Goal: Task Accomplishment & Management: Manage account settings

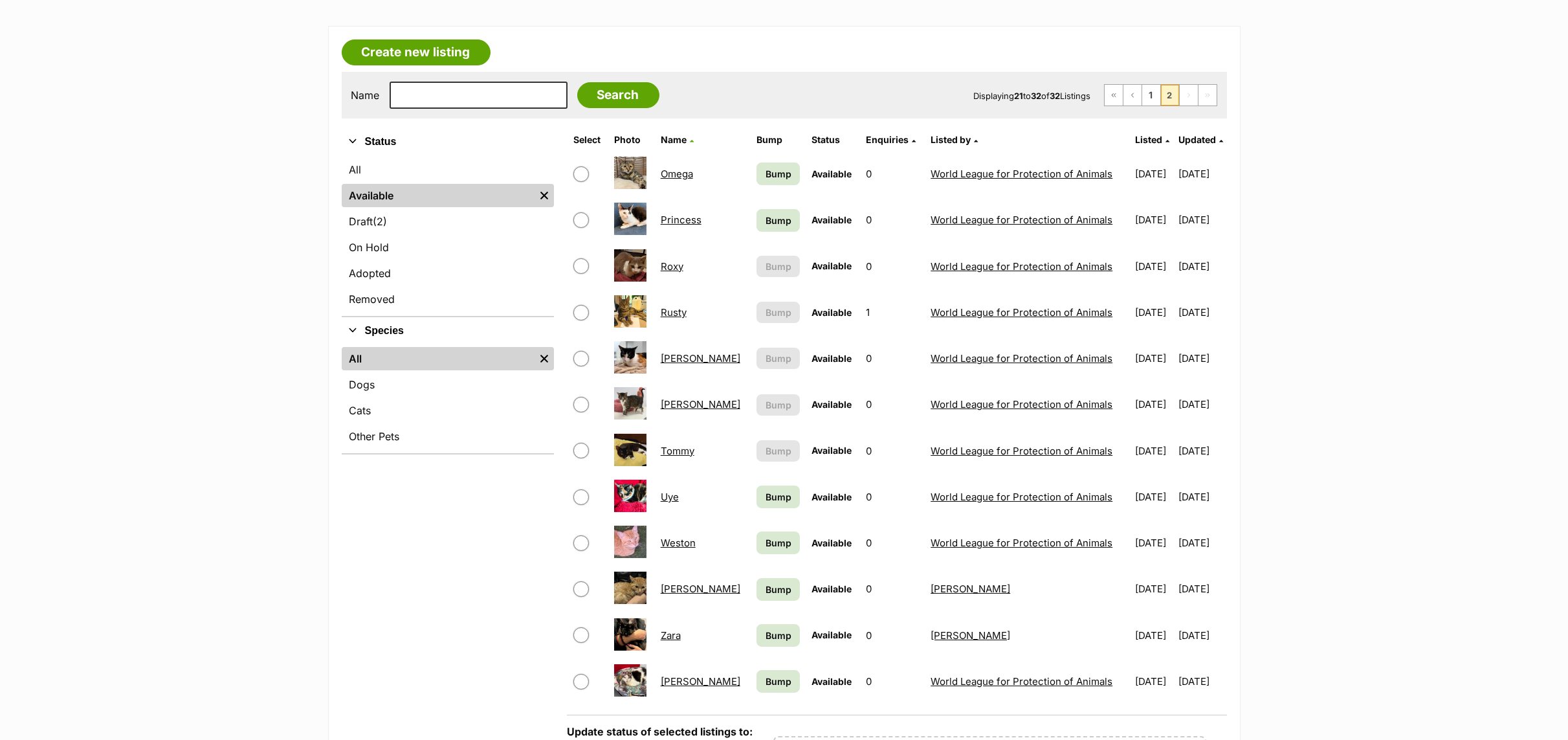
scroll to position [291, 0]
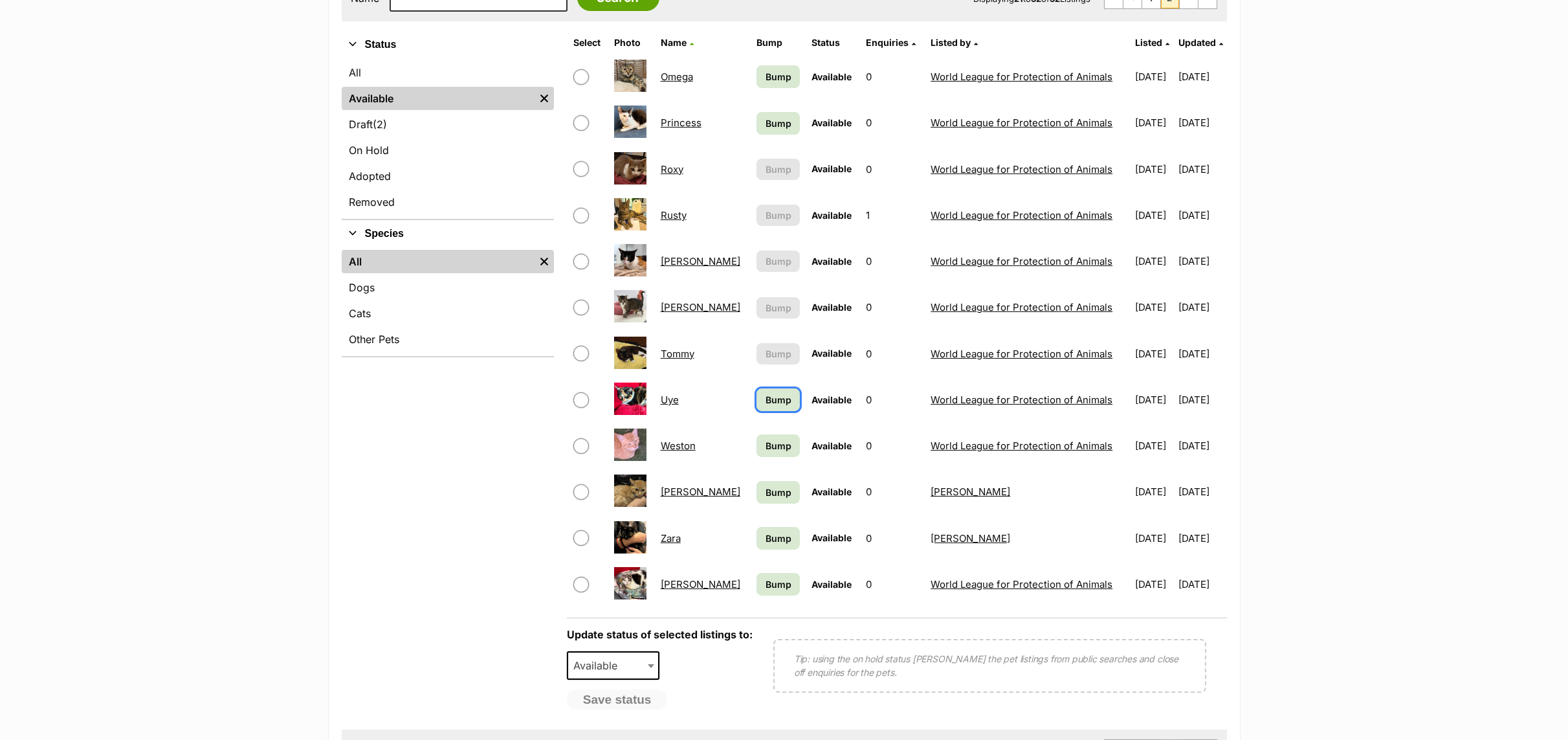
click at [766, 404] on span "Bump" at bounding box center [778, 400] width 26 height 13
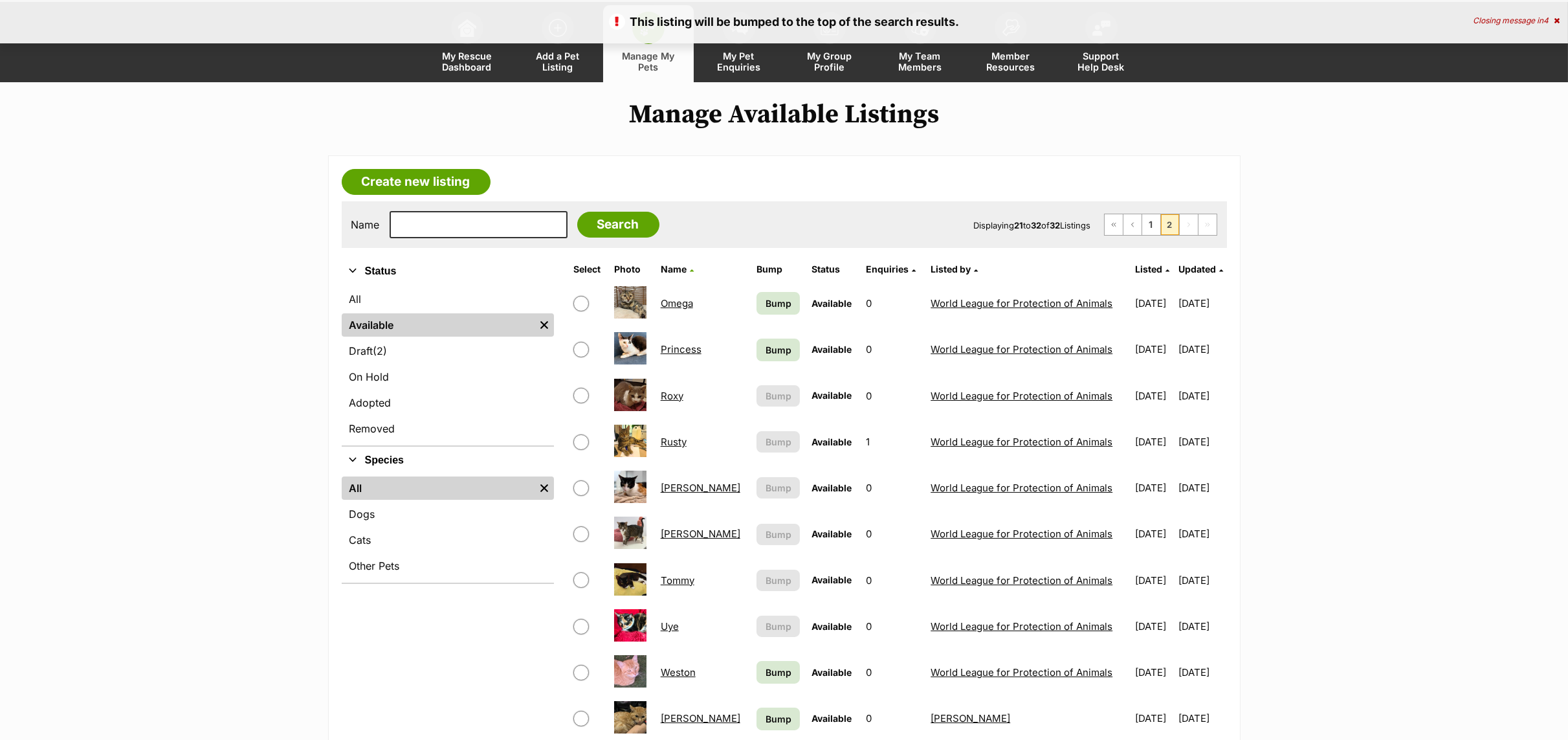
scroll to position [97, 0]
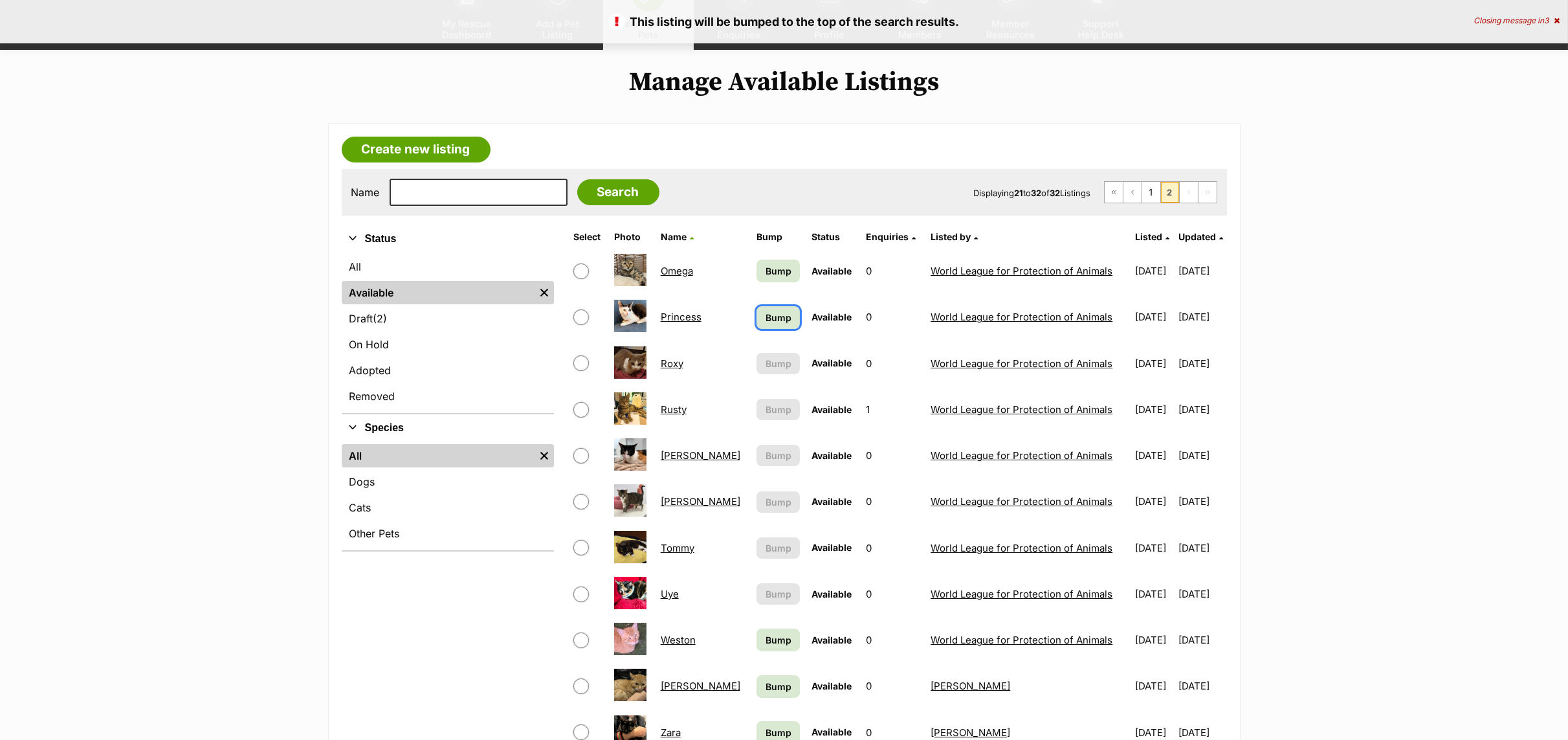
click at [766, 319] on span "Bump" at bounding box center [778, 317] width 26 height 13
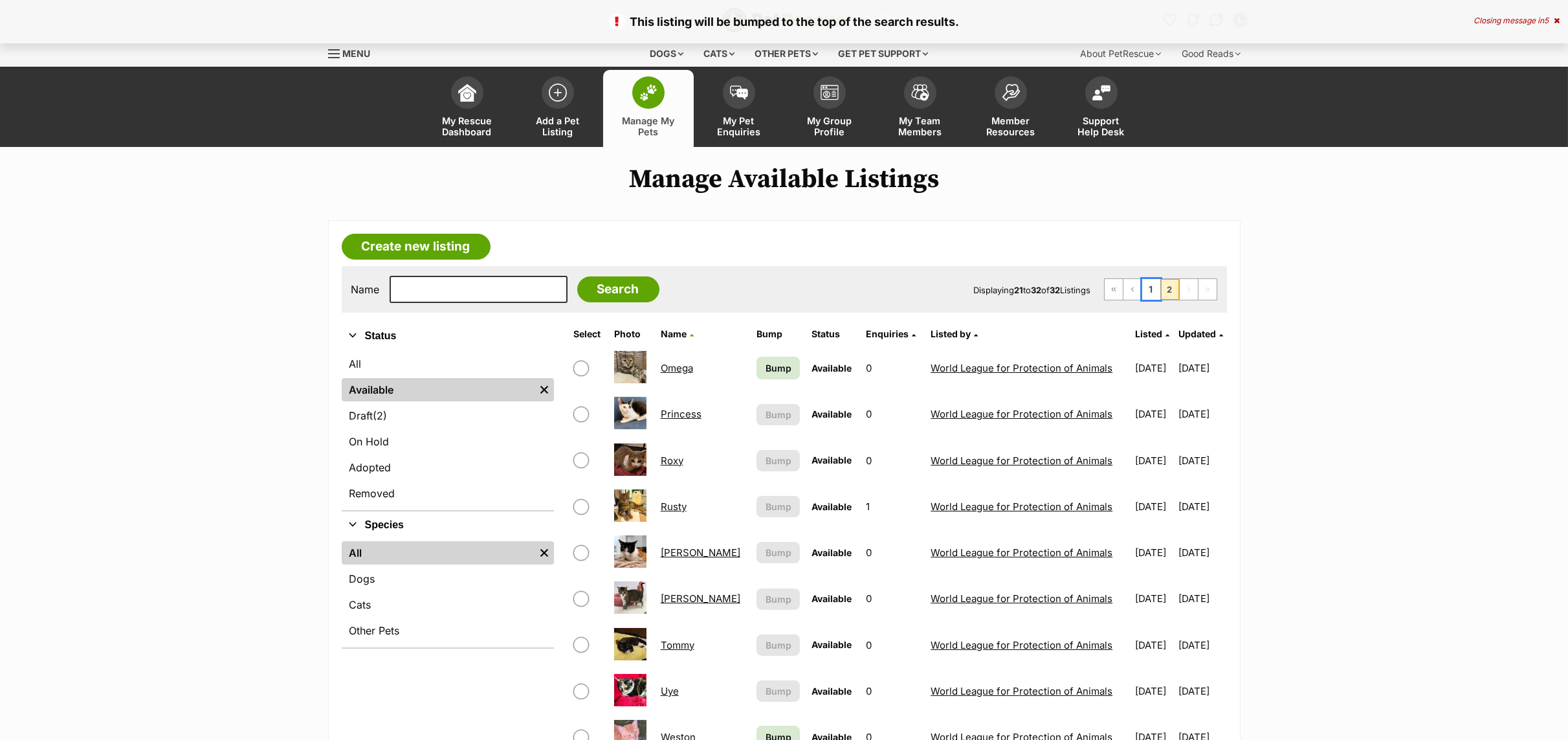
click at [1148, 295] on link "1" at bounding box center [1151, 289] width 18 height 21
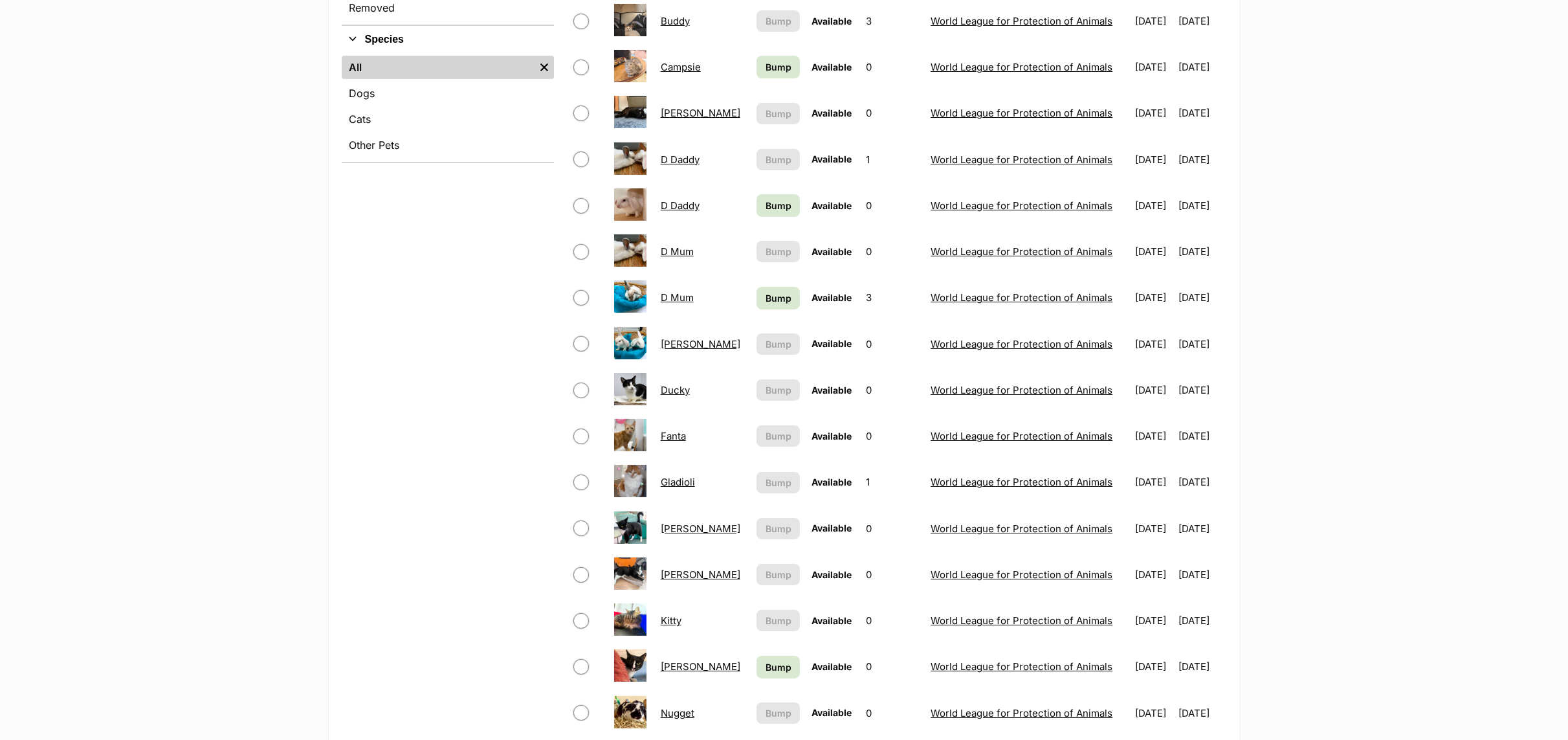
scroll to position [583, 0]
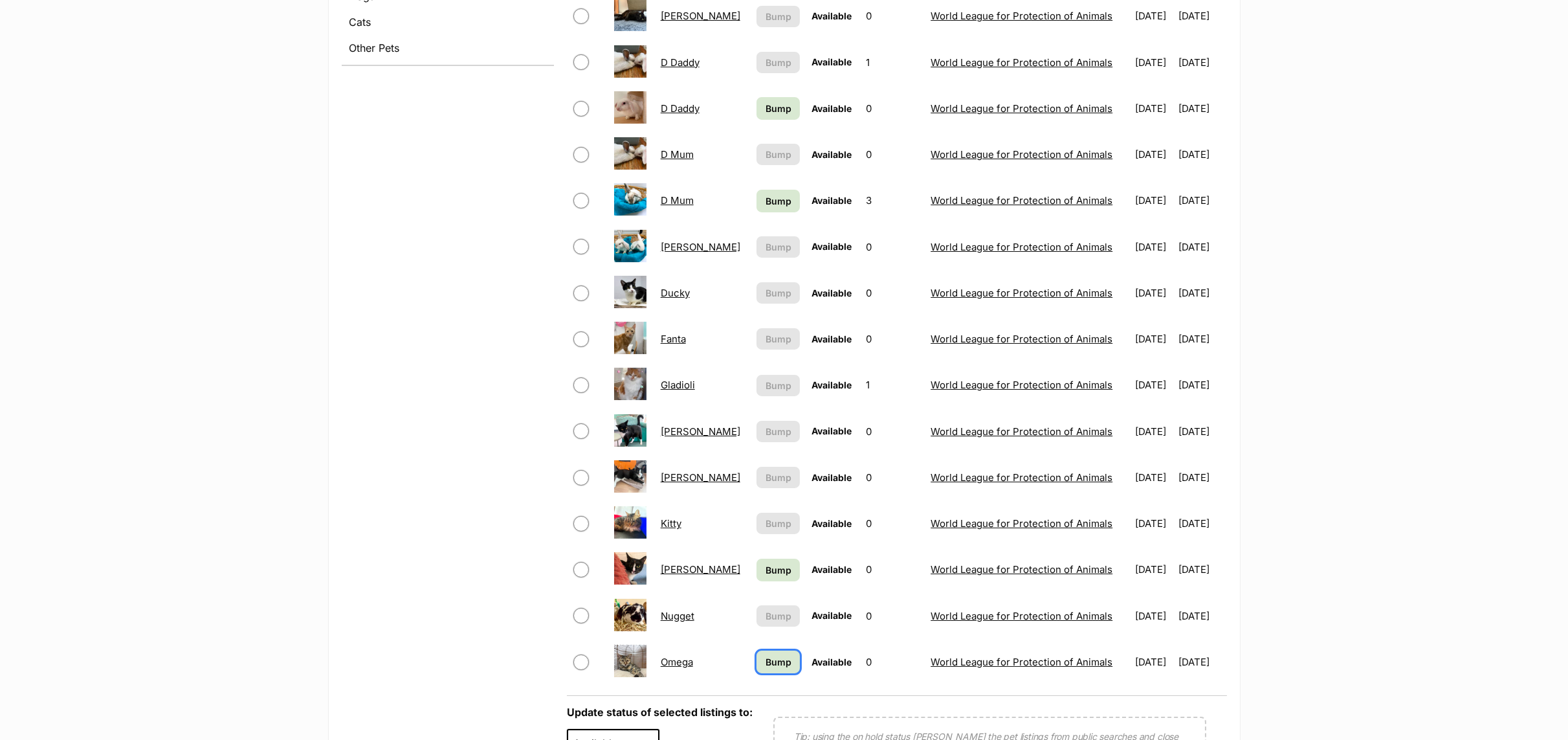
click at [766, 666] on span "Bump" at bounding box center [778, 662] width 26 height 13
